Goal: Task Accomplishment & Management: Manage account settings

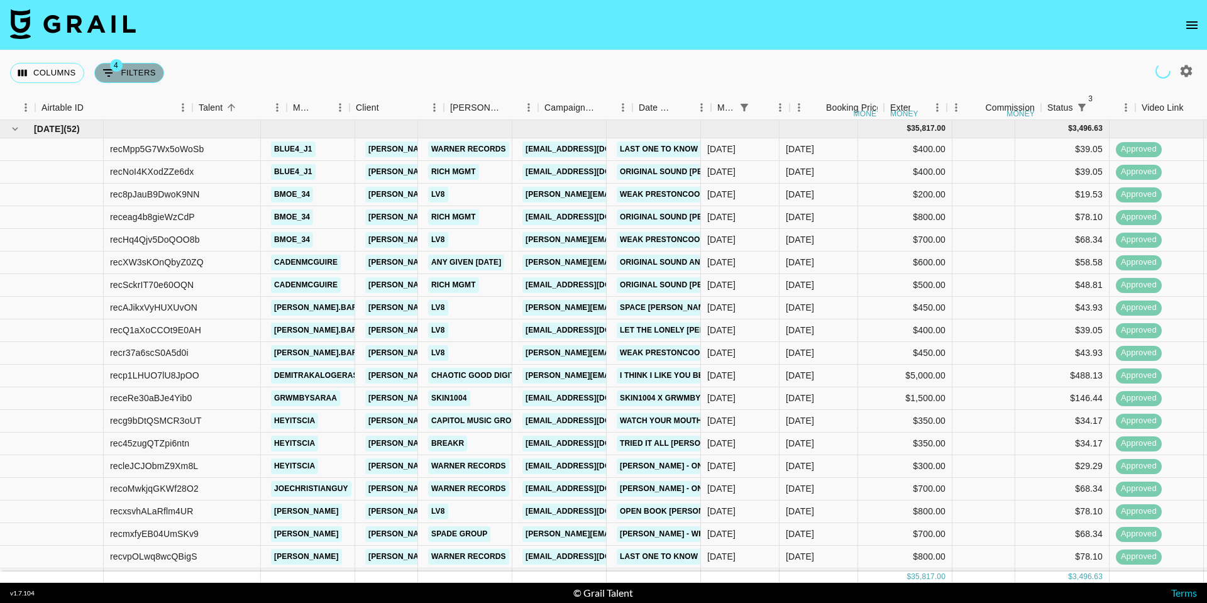
click at [142, 67] on button "4 Filters" at bounding box center [129, 73] width 70 height 20
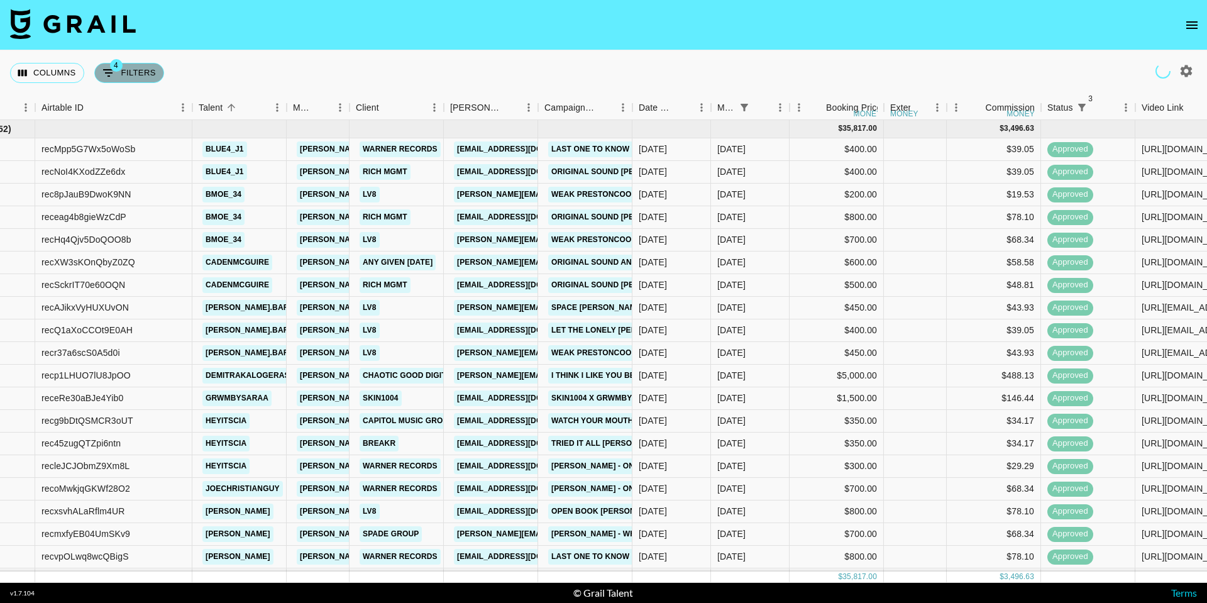
select select "status"
select select "not"
select select "cancelled"
select select "status"
select select "not"
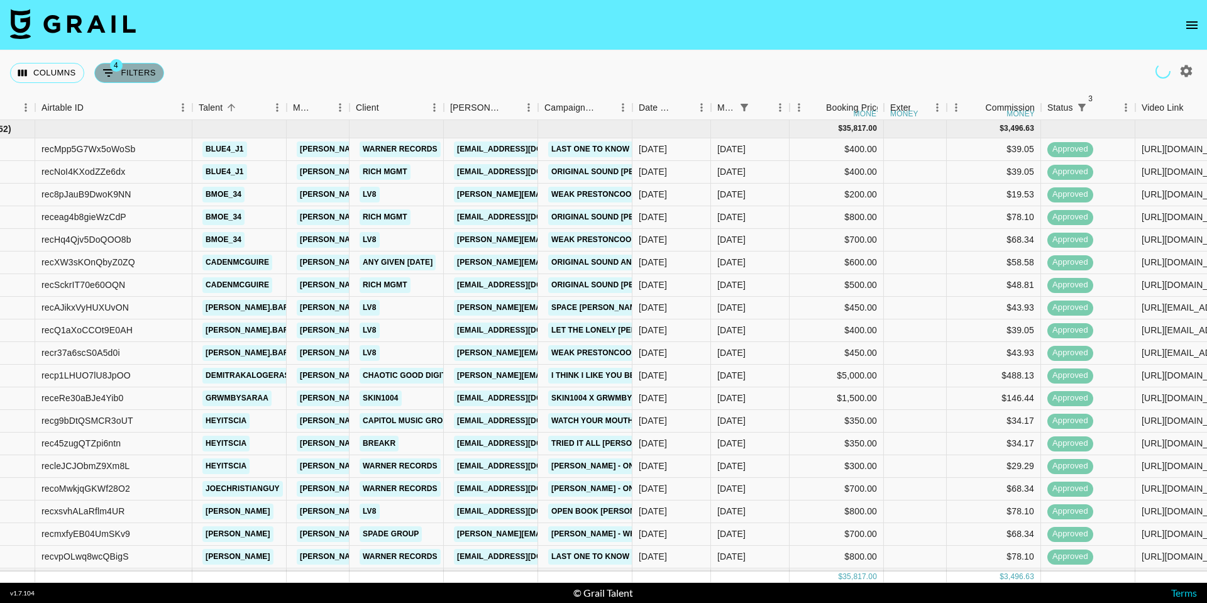
select select "declined"
select select "status"
select select "approved"
select select "monthDue2"
select select "[DATE]"
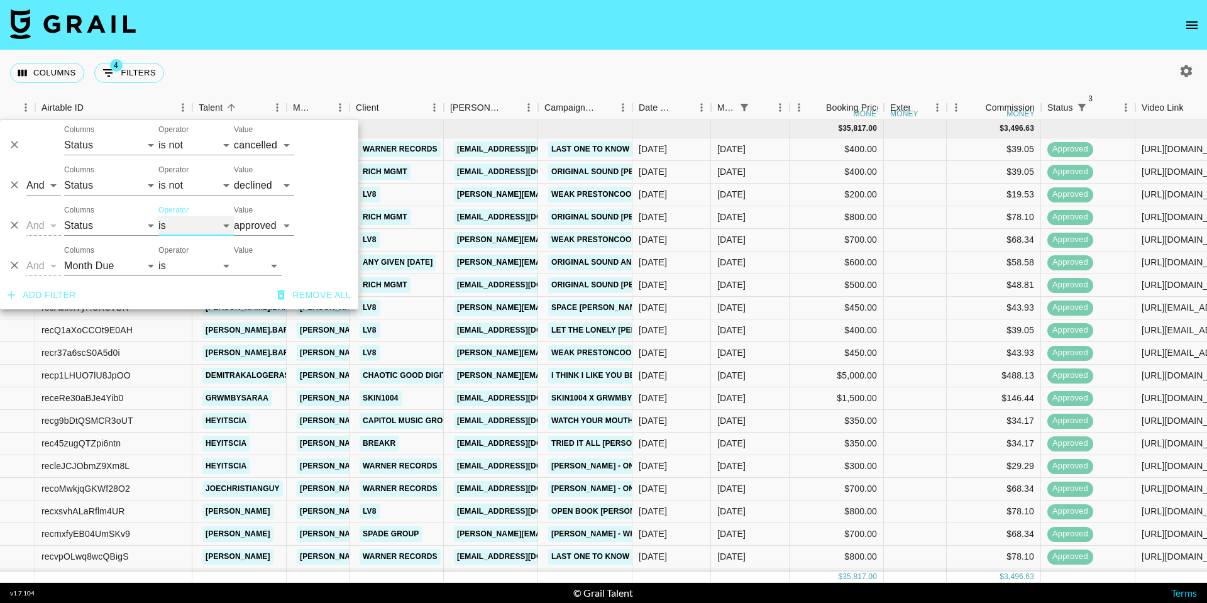
click at [180, 228] on select "is is not is any of is not any of" at bounding box center [195, 226] width 75 height 20
select select "not"
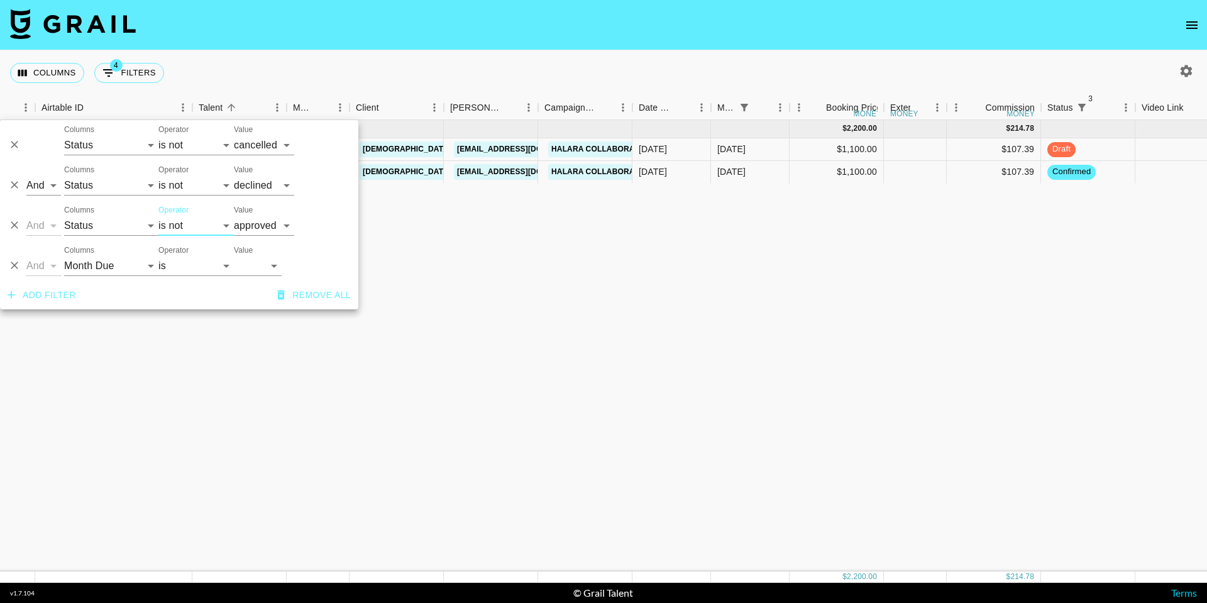
click at [268, 14] on nav at bounding box center [603, 25] width 1207 height 50
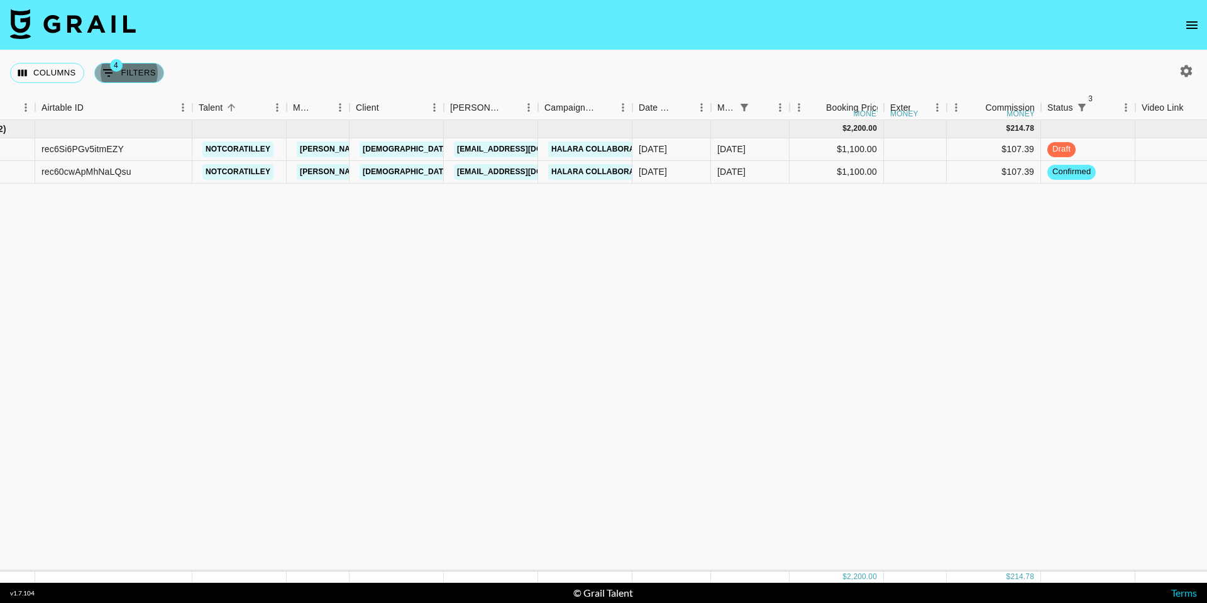
click at [133, 72] on button "4 Filters" at bounding box center [129, 73] width 70 height 20
select select "status"
select select "not"
select select "cancelled"
select select "status"
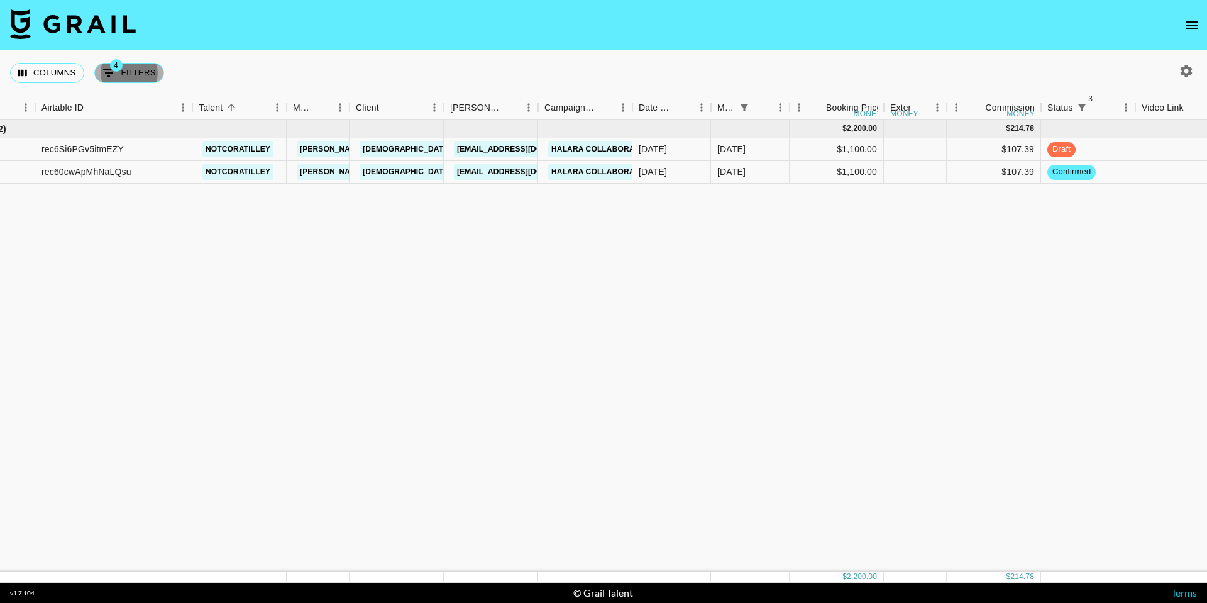
select select "not"
select select "declined"
select select "status"
select select "not"
select select "approved"
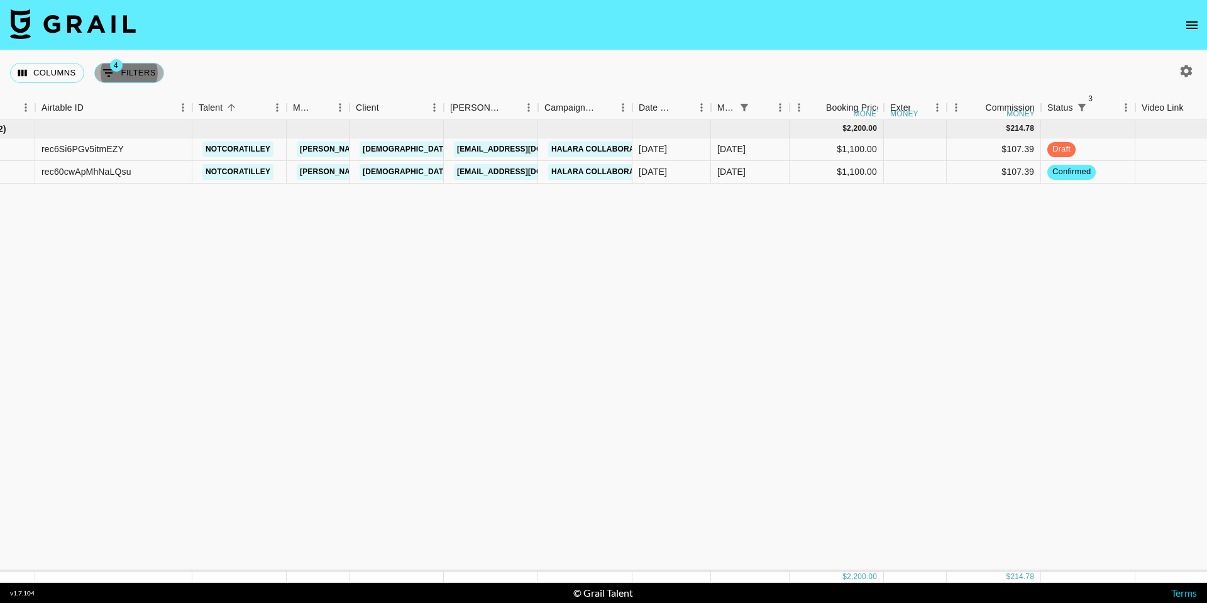
select select "monthDue2"
select select "[DATE]"
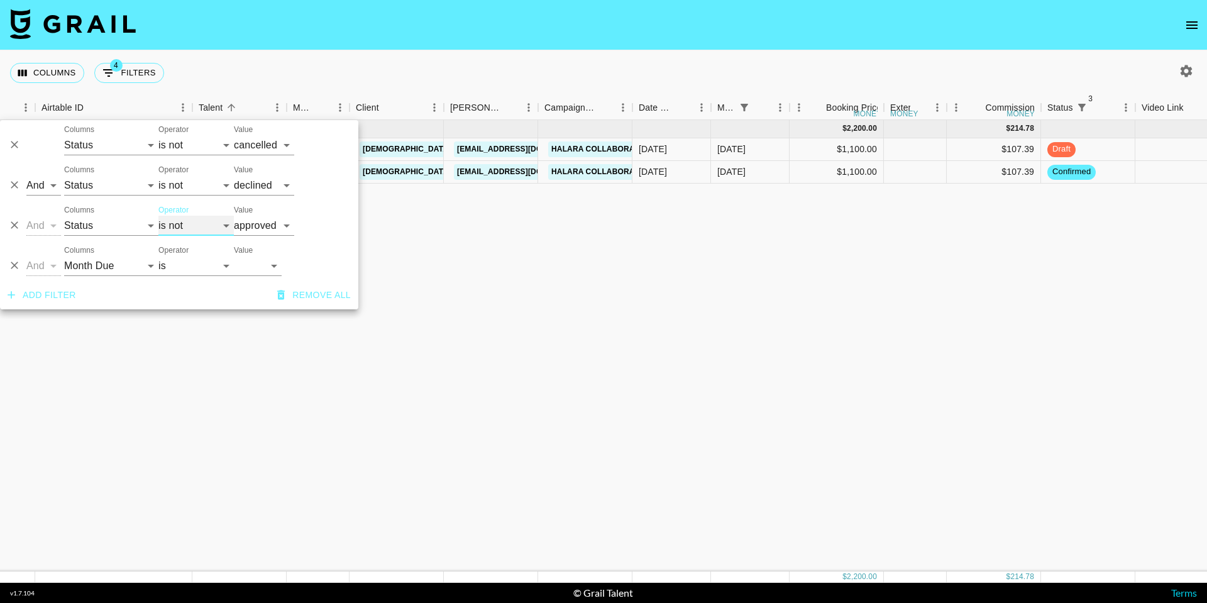
select select "is"
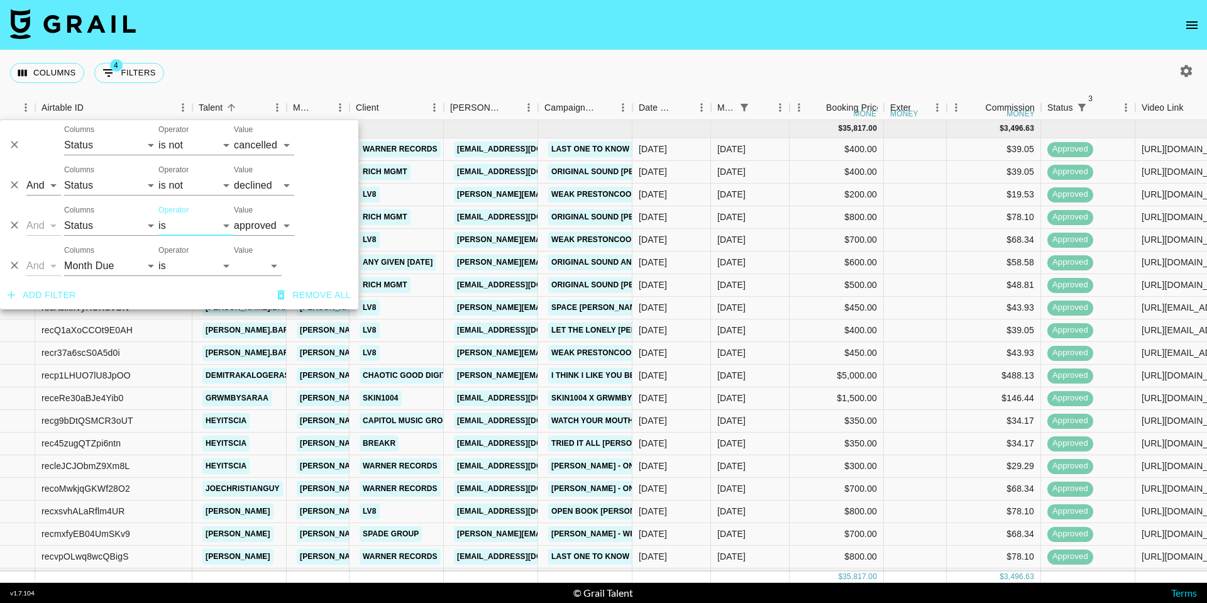
click at [253, 41] on nav at bounding box center [603, 25] width 1207 height 50
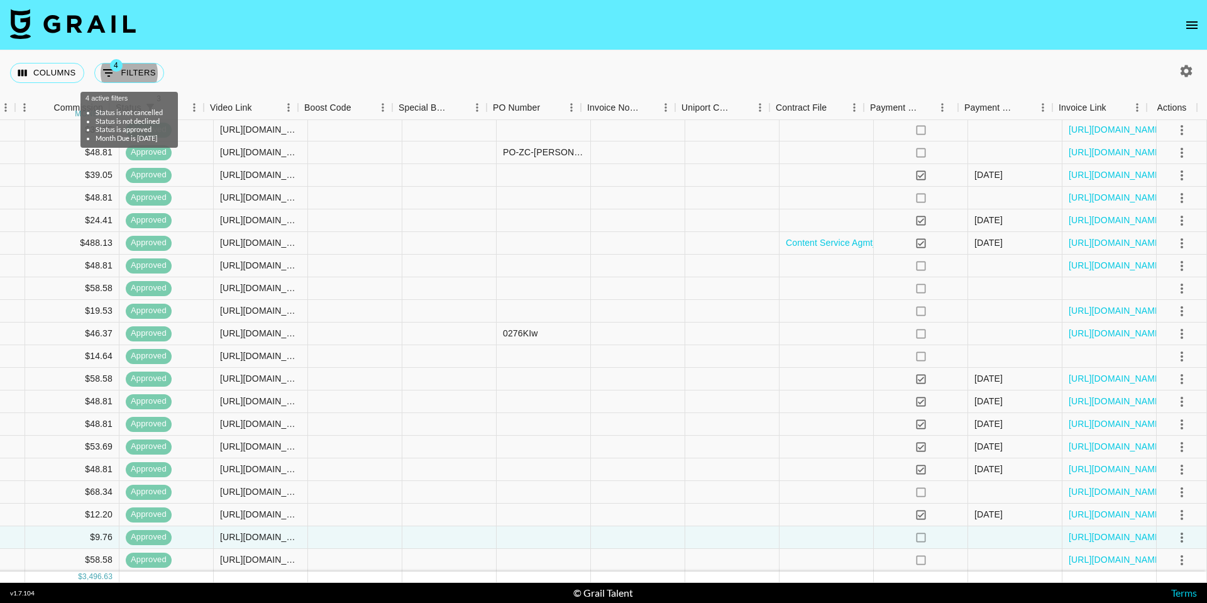
scroll to position [753, 999]
click at [1126, 553] on link "https://in.xero.com/Y0X3PCkAILjmCThByIzdjdRMdF7ifBmiVYpcljDM" at bounding box center [1116, 559] width 95 height 13
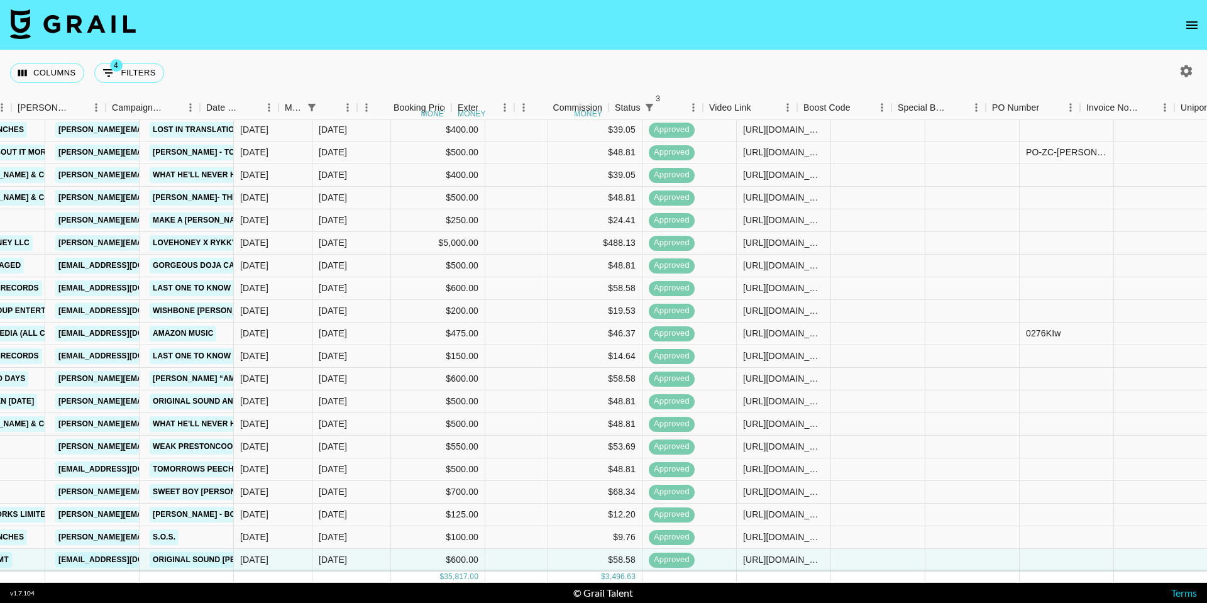
scroll to position [753, 463]
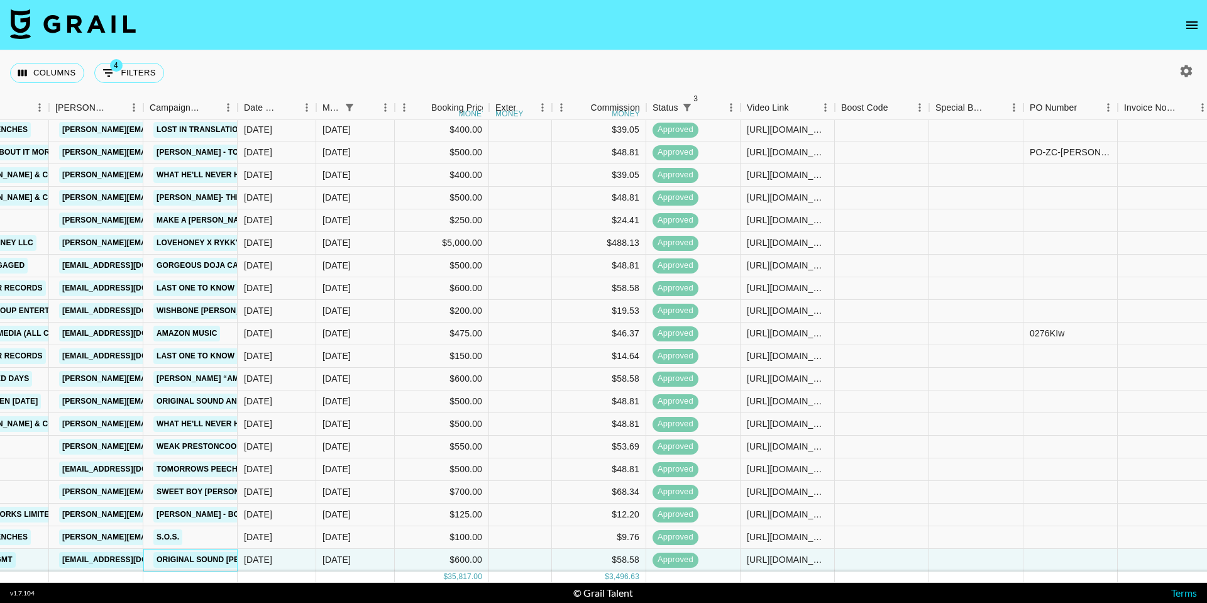
click at [213, 552] on link "original sound [PERSON_NAME]" at bounding box center [223, 560] width 140 height 16
click at [141, 65] on button "4 Filters" at bounding box center [129, 73] width 70 height 20
select select "status"
select select "not"
select select "cancelled"
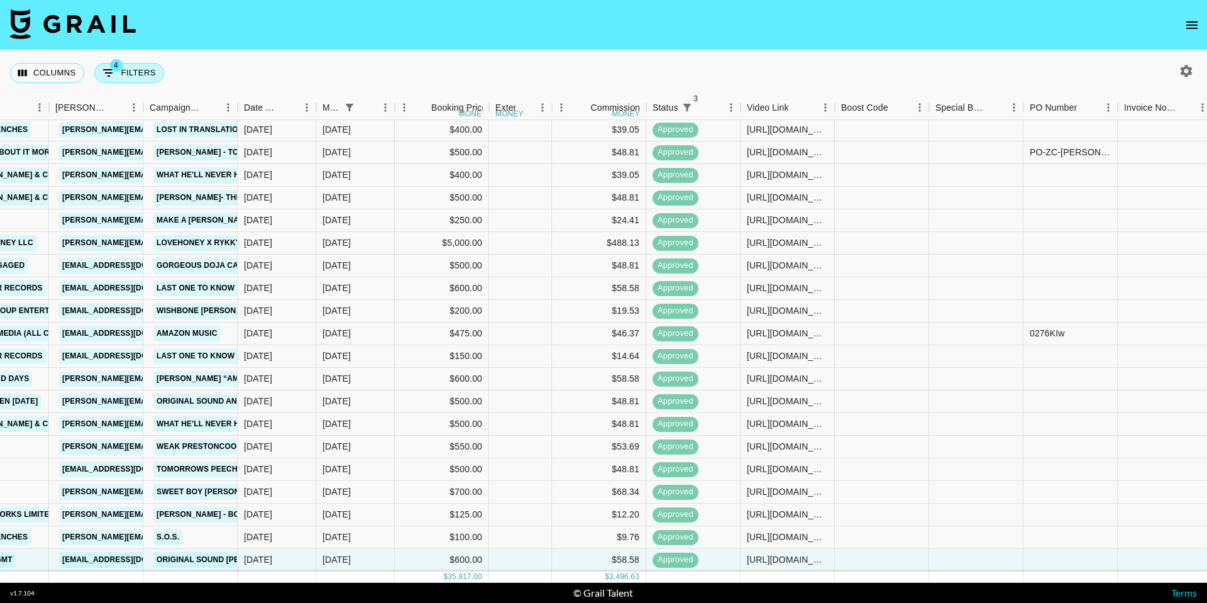
select select "status"
select select "not"
select select "declined"
select select "status"
select select "approved"
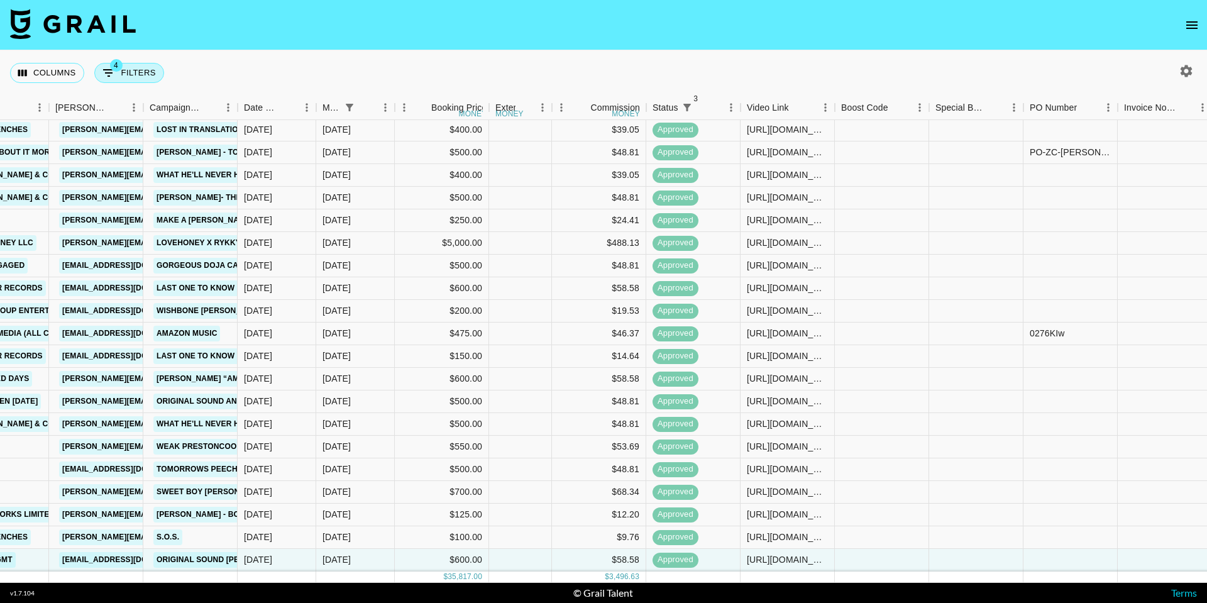
select select "monthDue2"
select select "[DATE]"
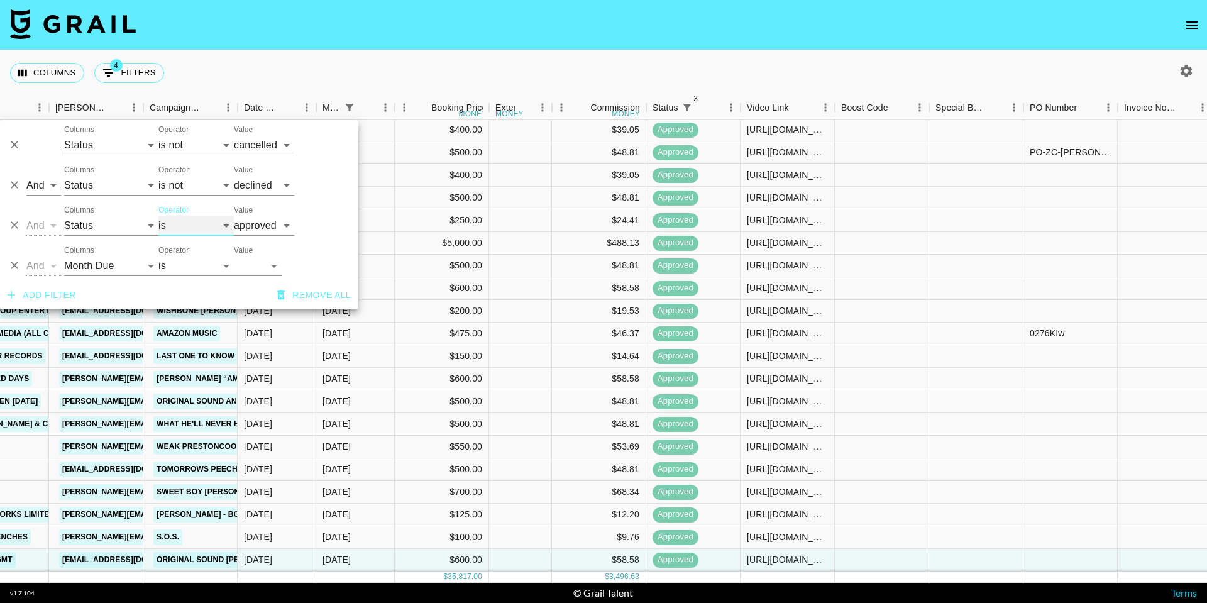
select select "not"
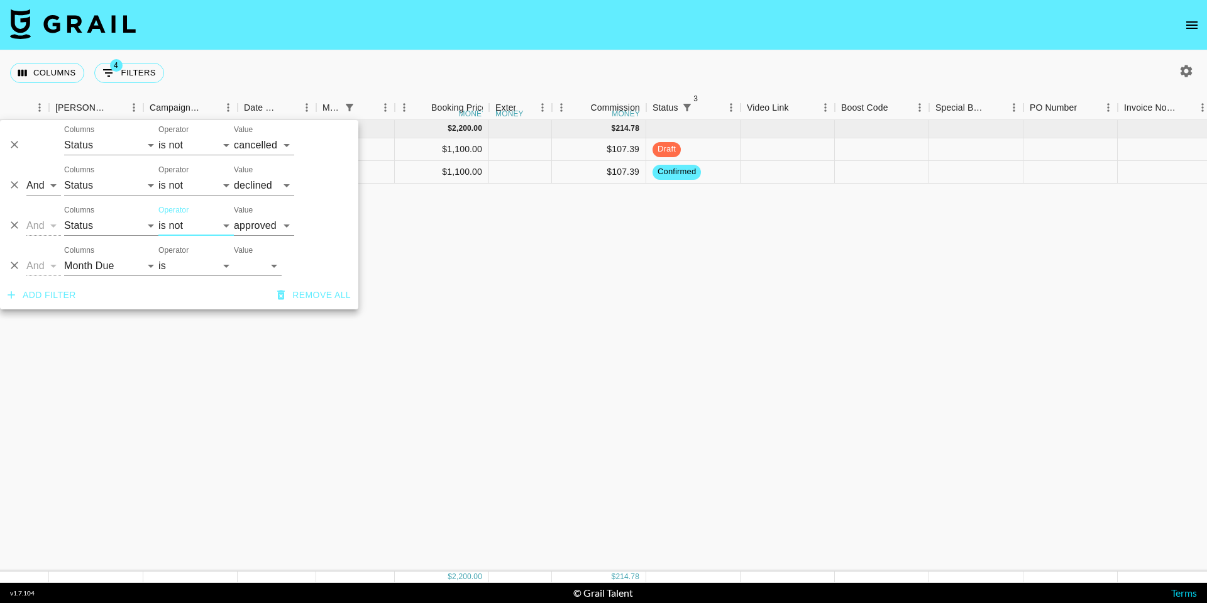
click at [322, 35] on nav at bounding box center [603, 25] width 1207 height 50
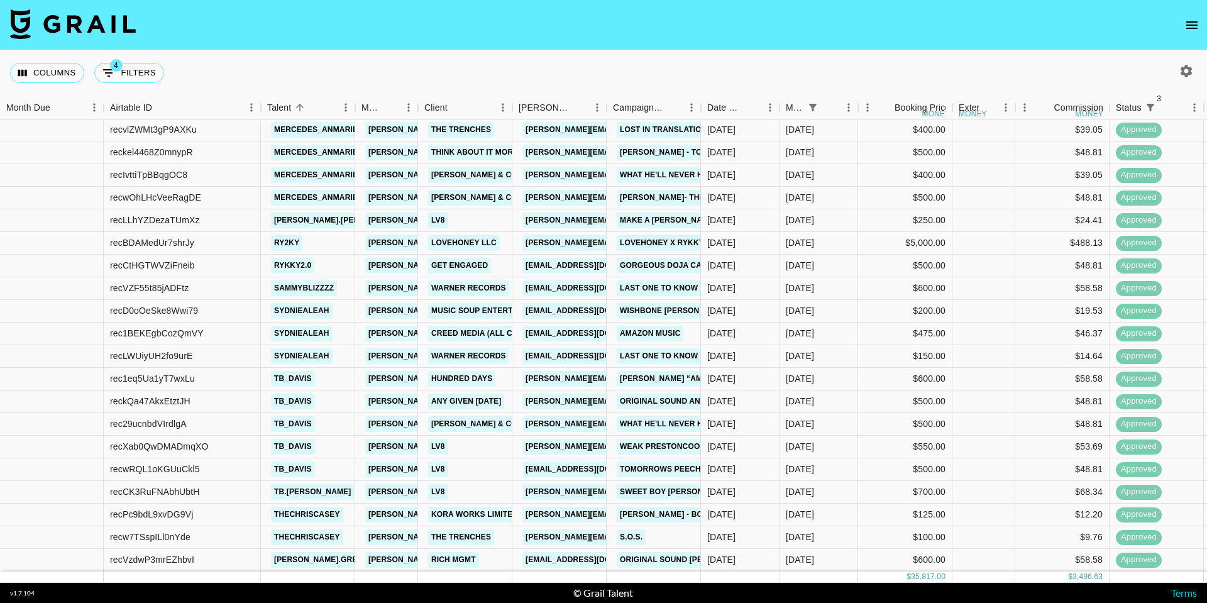
scroll to position [753, 0]
click at [665, 552] on link "original sound George Birge" at bounding box center [687, 560] width 140 height 16
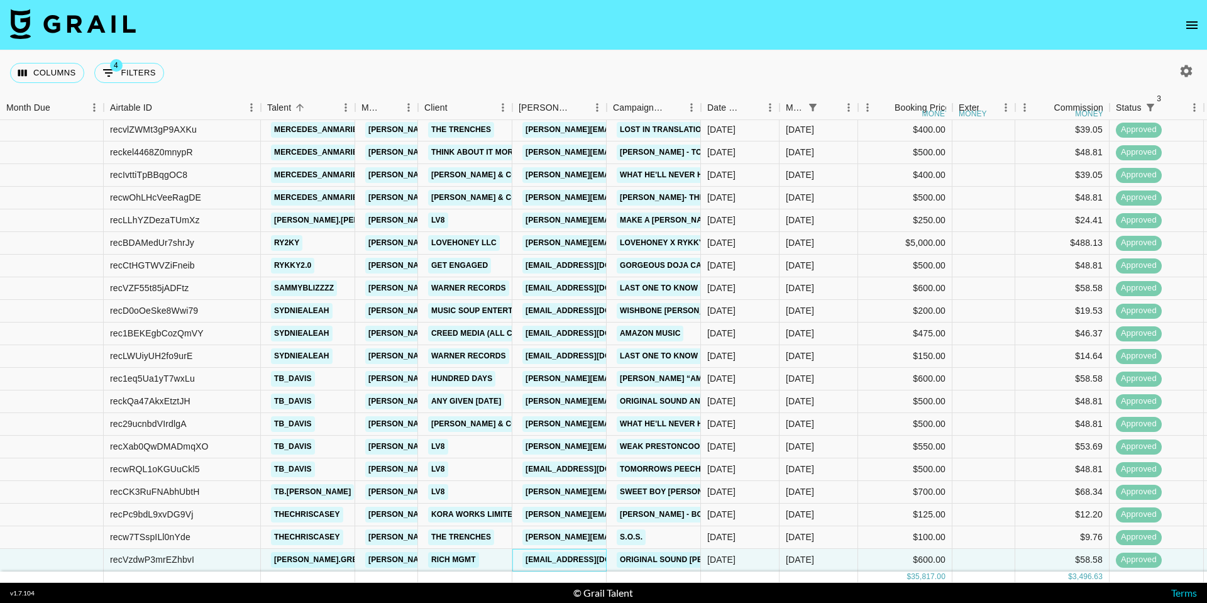
click at [584, 552] on link "[EMAIL_ADDRESS][DOMAIN_NAME]" at bounding box center [593, 560] width 141 height 16
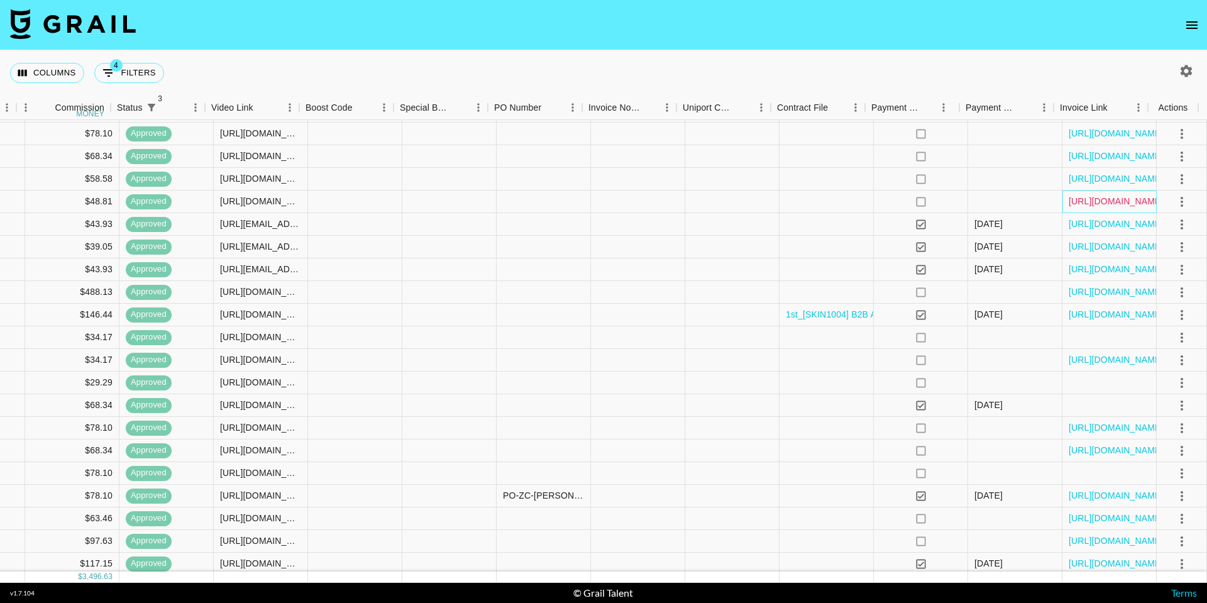
scroll to position [84, 999]
click at [1135, 206] on link "[URL][DOMAIN_NAME]" at bounding box center [1116, 201] width 95 height 13
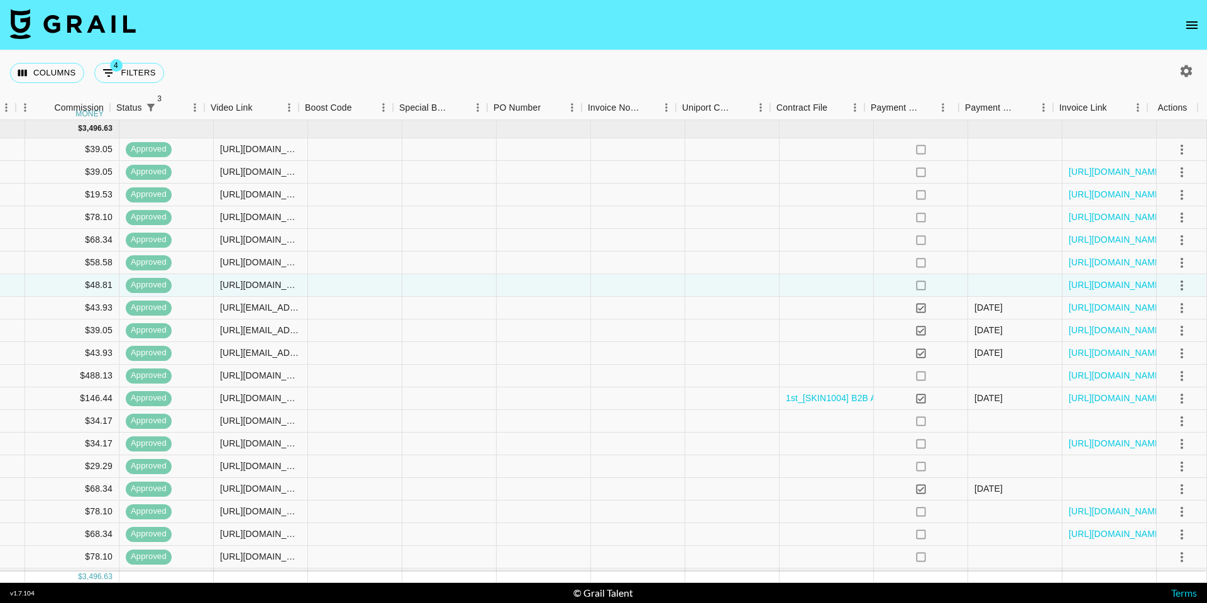
scroll to position [0, 999]
click at [1072, 219] on link "[URL][DOMAIN_NAME]" at bounding box center [1116, 217] width 95 height 13
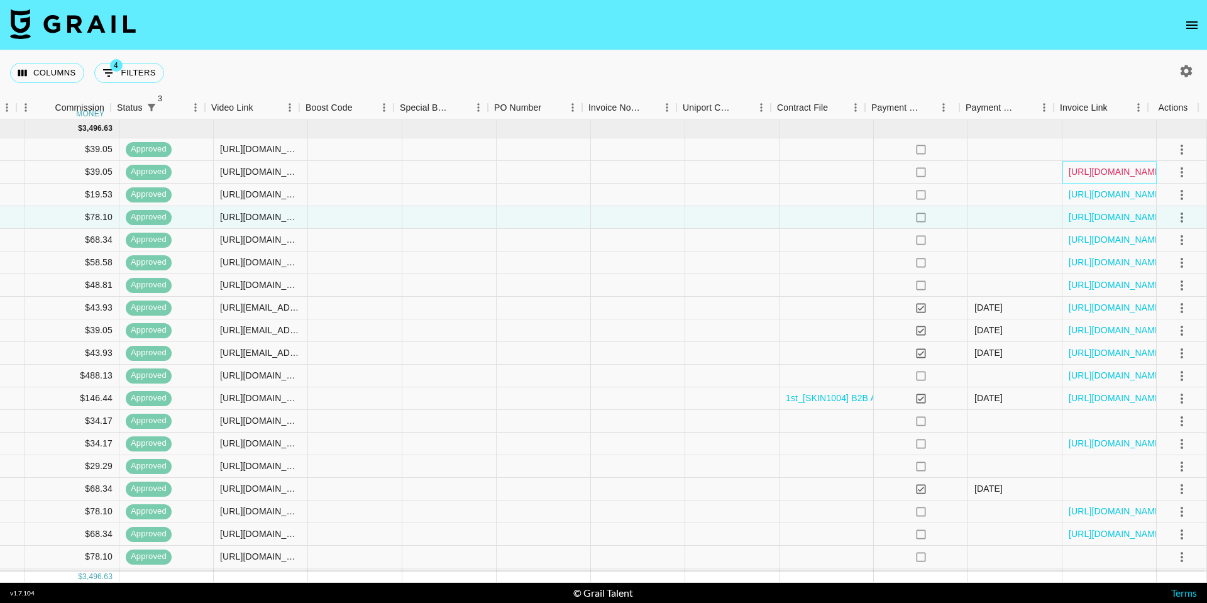
click at [1076, 169] on link "[URL][DOMAIN_NAME]" at bounding box center [1116, 171] width 95 height 13
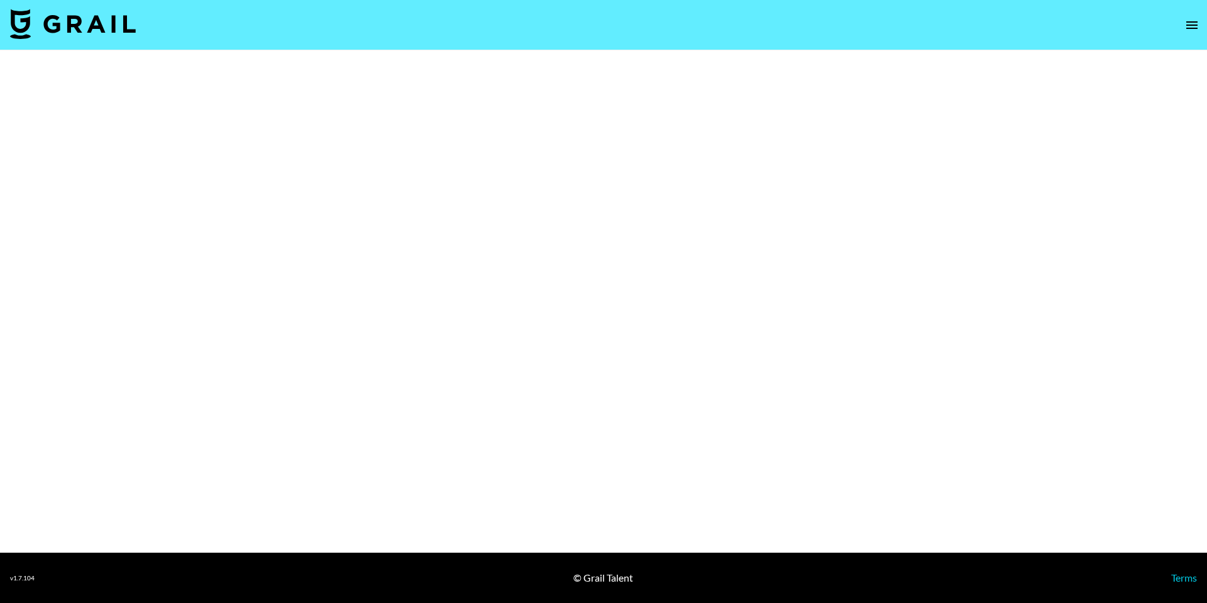
select select "Song"
